Goal: Task Accomplishment & Management: Use online tool/utility

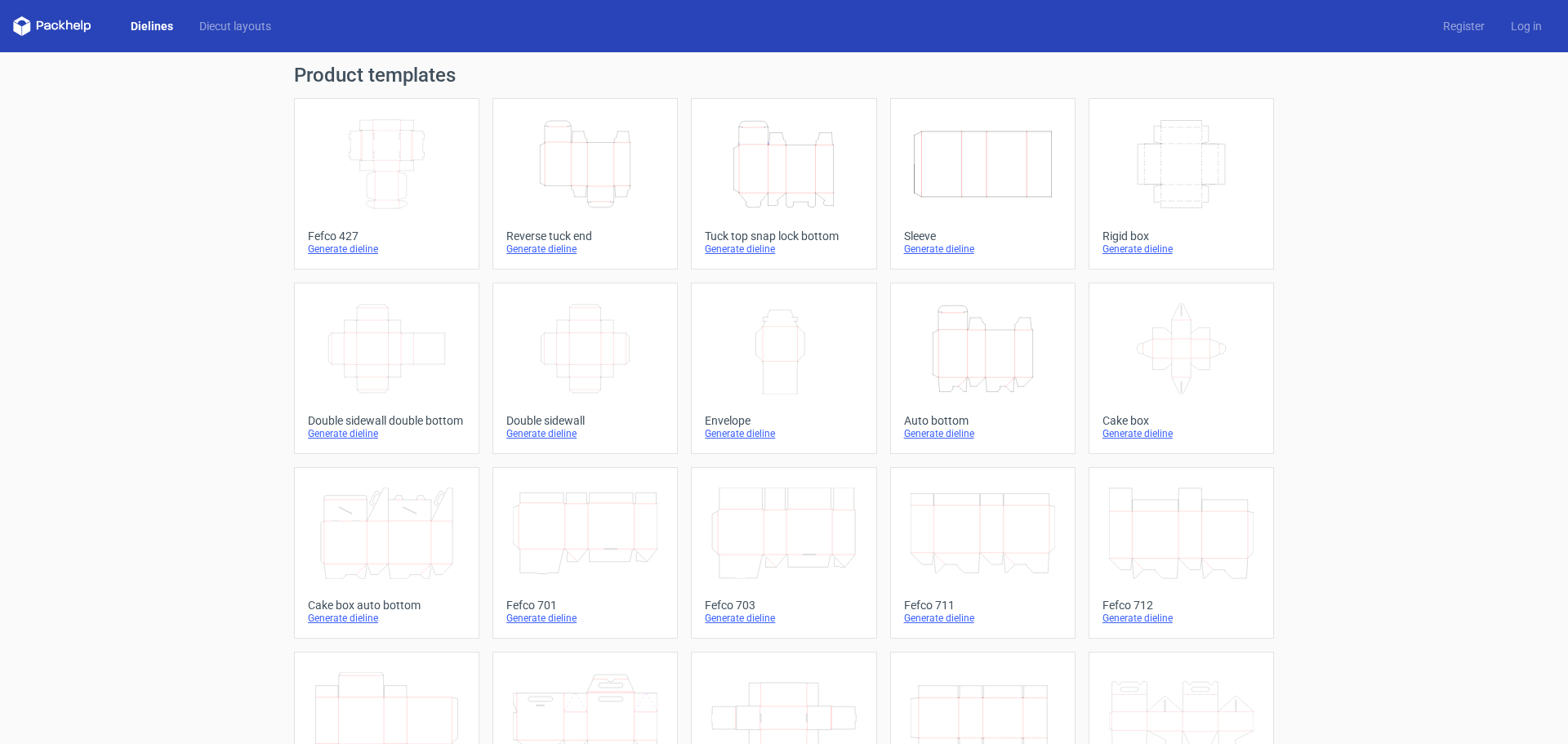
click at [739, 161] on icon "Height Depth Width" at bounding box center [784, 165] width 145 height 92
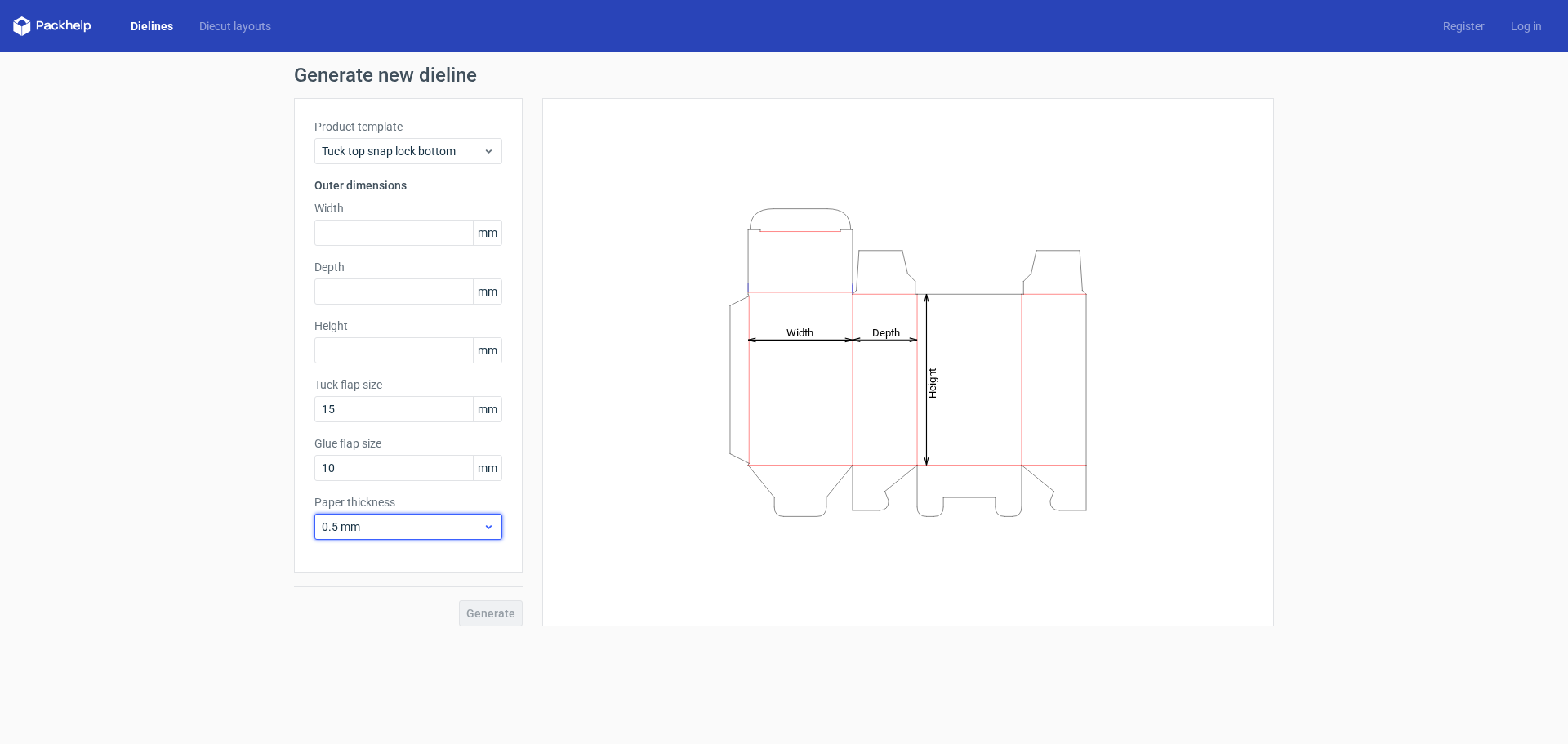
click at [374, 530] on span "0.5 mm" at bounding box center [402, 527] width 161 height 16
click at [337, 646] on div "1.5 mm" at bounding box center [408, 641] width 174 height 26
click at [352, 235] on input "text" at bounding box center [408, 232] width 188 height 26
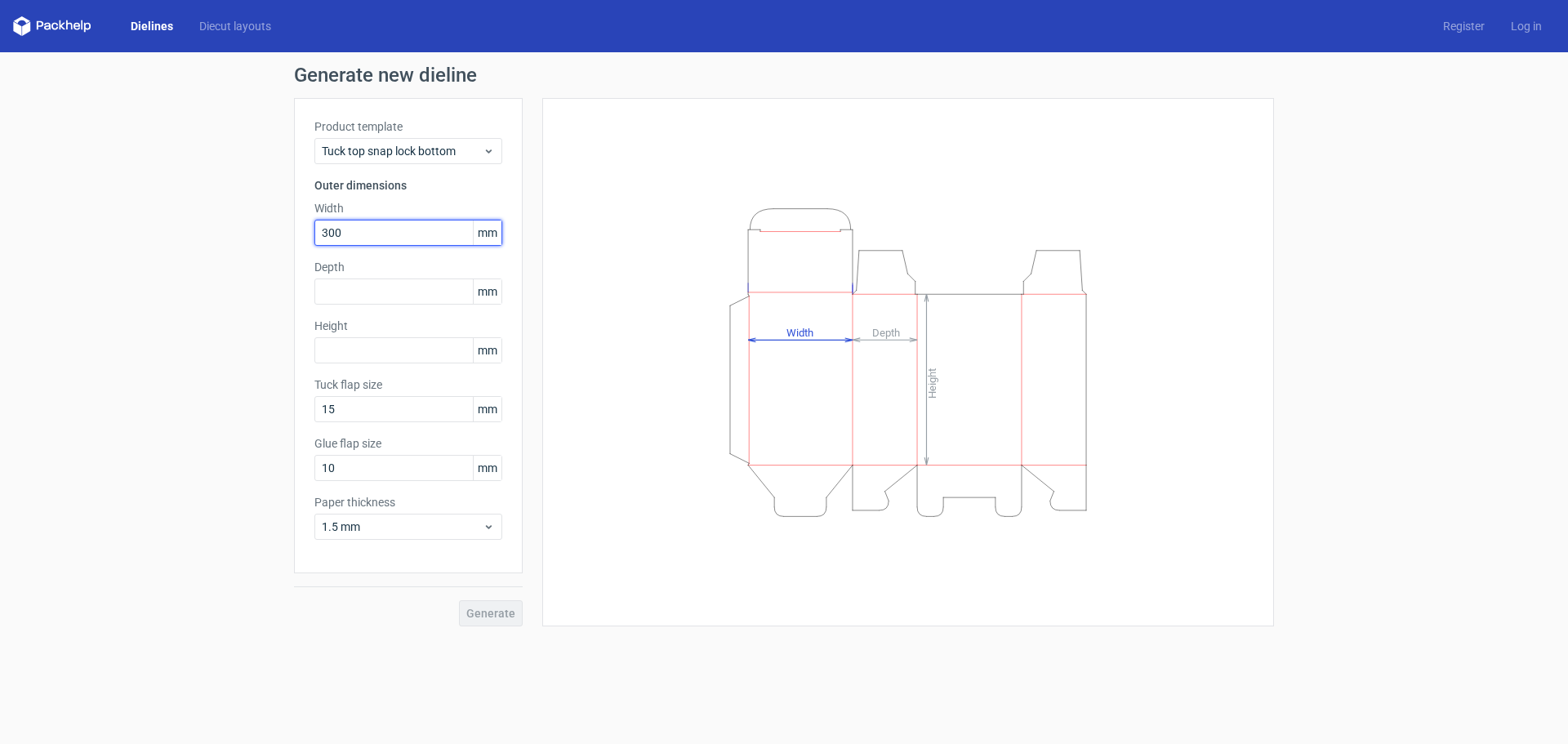
type input "300"
type input "160"
type input "140"
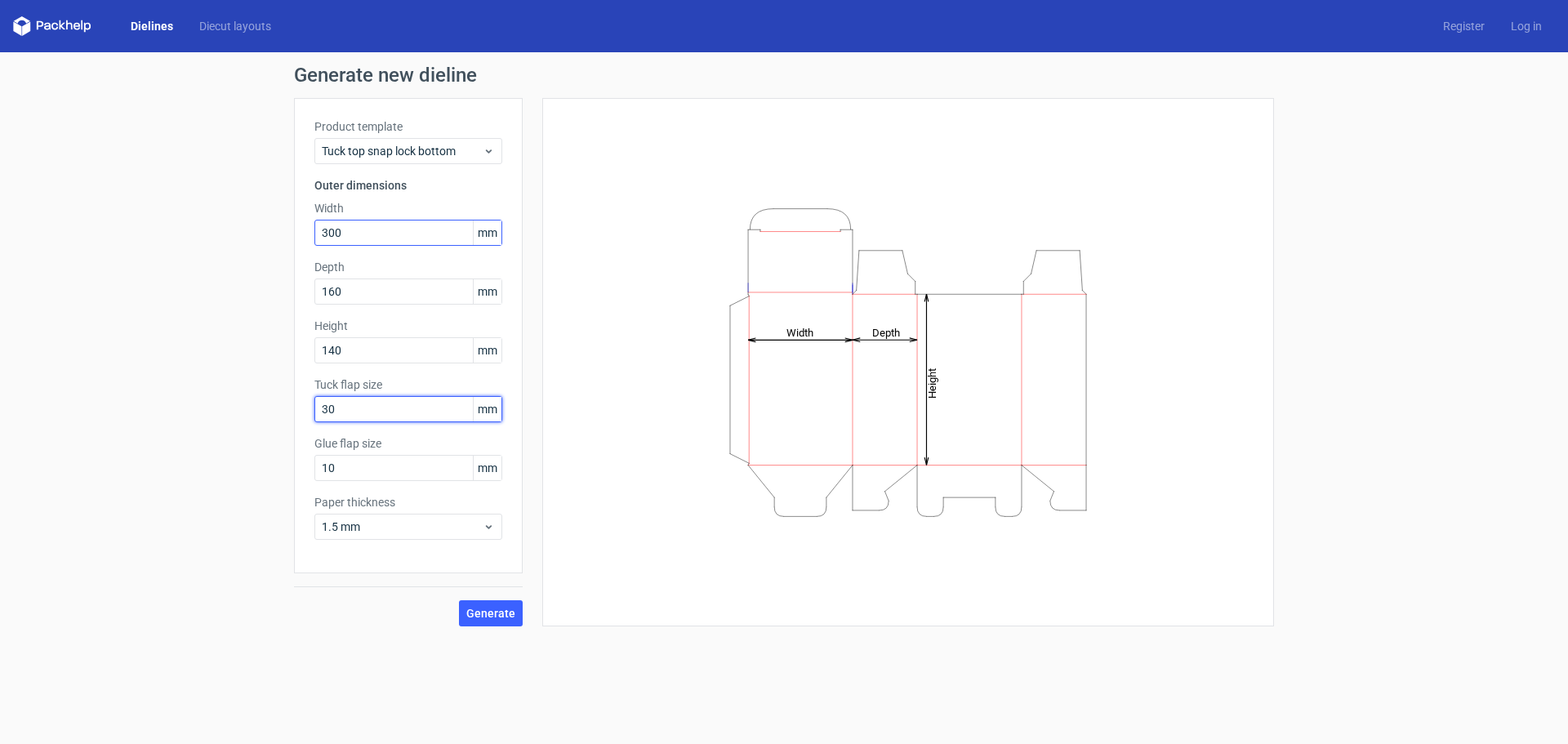
type input "30"
click at [483, 604] on button "Generate" at bounding box center [490, 613] width 64 height 26
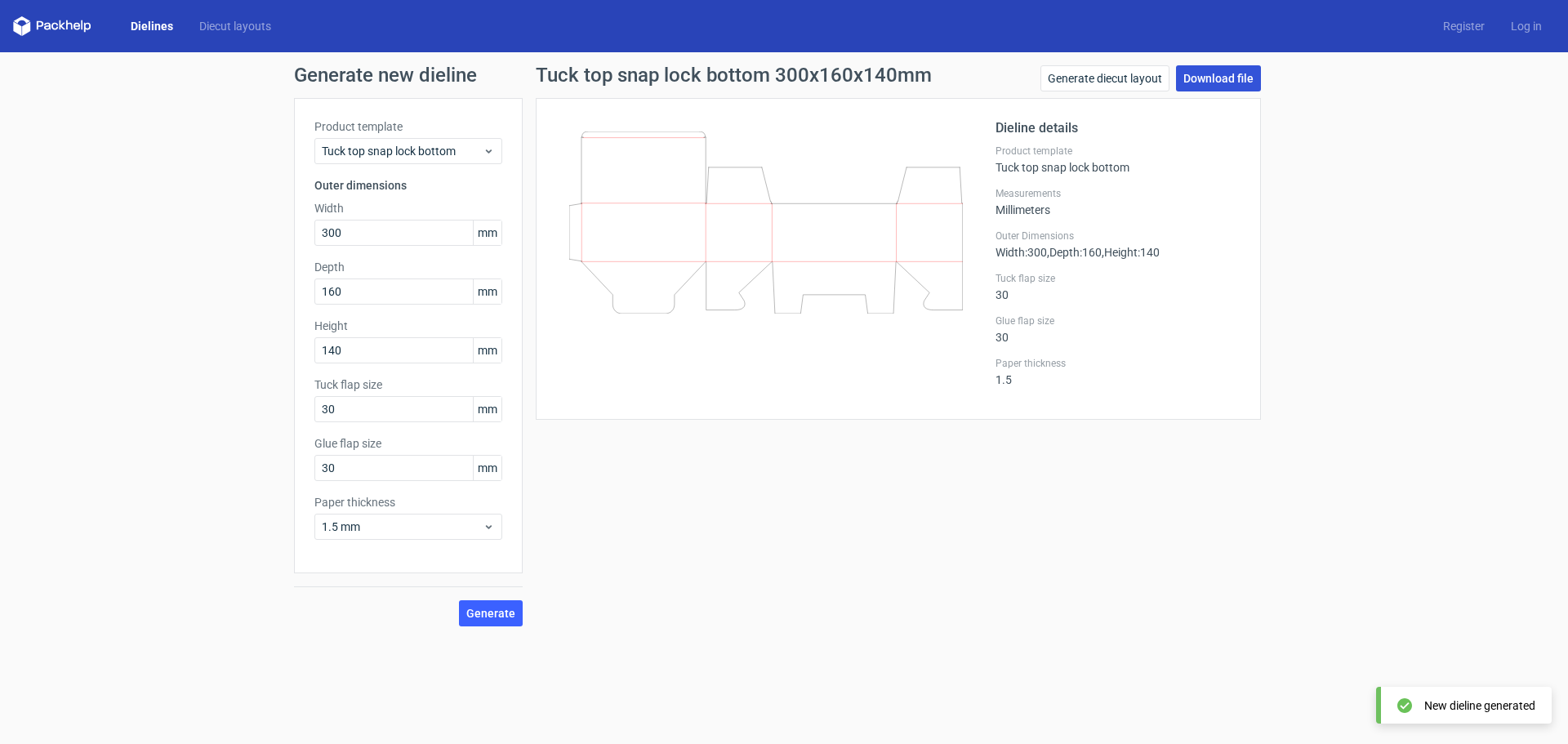
click at [1216, 77] on link "Download file" at bounding box center [1218, 78] width 85 height 26
click at [500, 621] on button "Generate" at bounding box center [490, 613] width 64 height 26
